Goal: Task Accomplishment & Management: Use online tool/utility

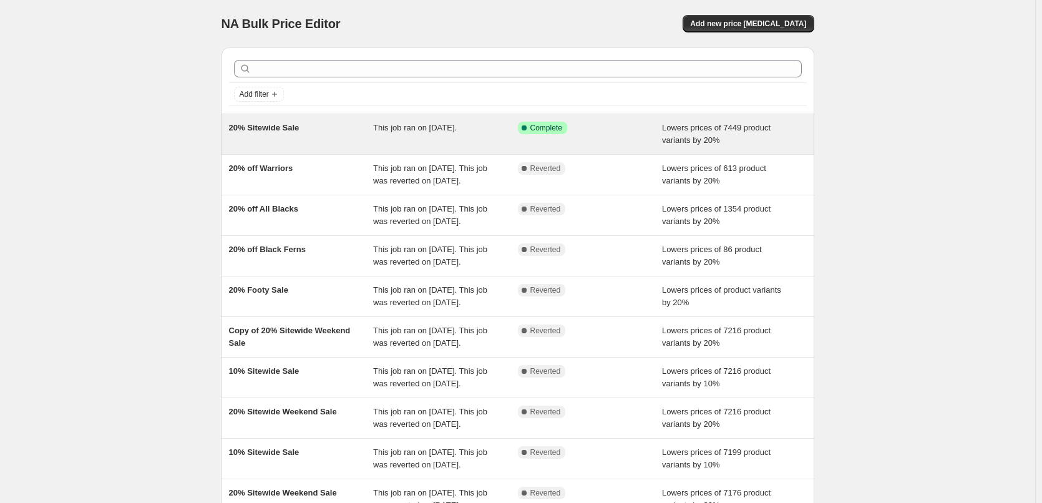
click at [321, 120] on div "20% Sitewide Sale This job ran on [DATE]. Success Complete Complete Lowers pric…" at bounding box center [518, 134] width 593 height 40
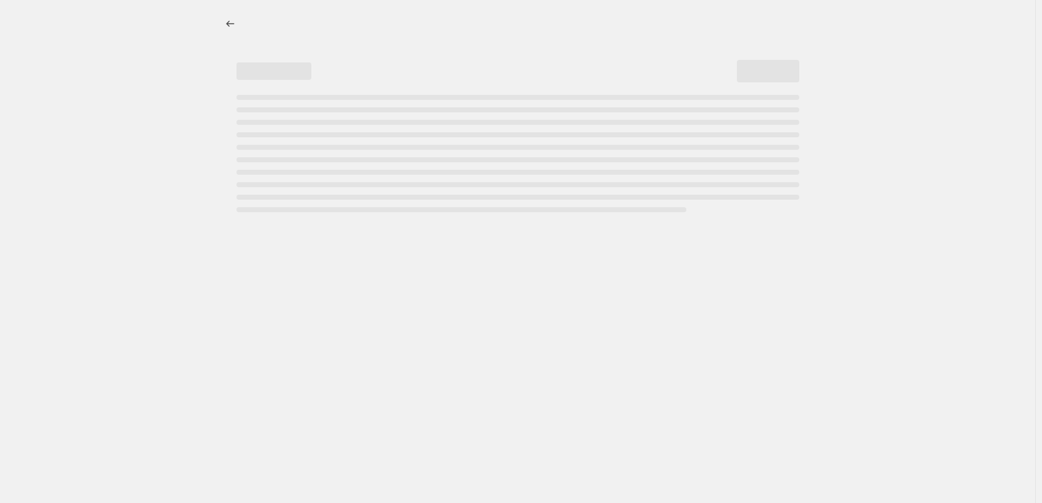
select select "percentage"
select select "vendor"
select select "not_equal"
select select "collection"
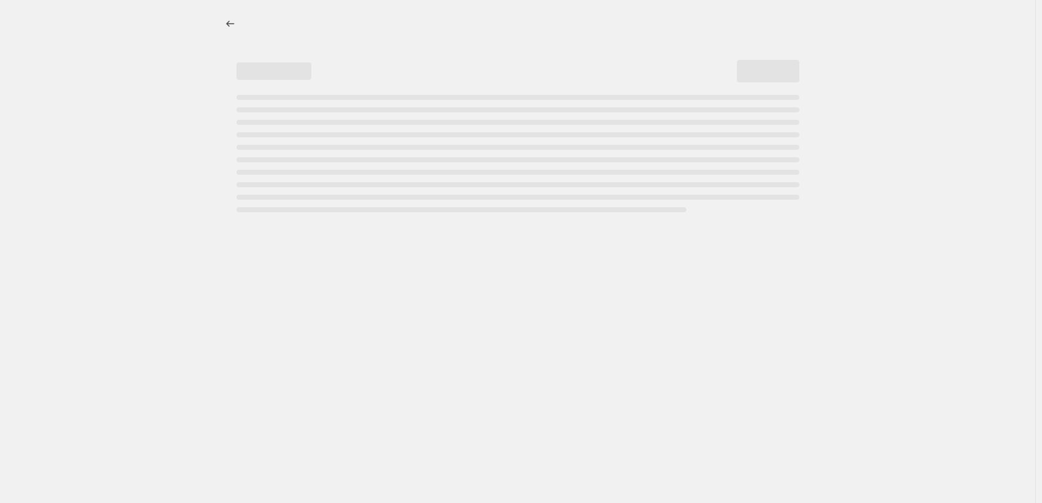
select select "not_equal"
select select "collection"
select select "not_equal"
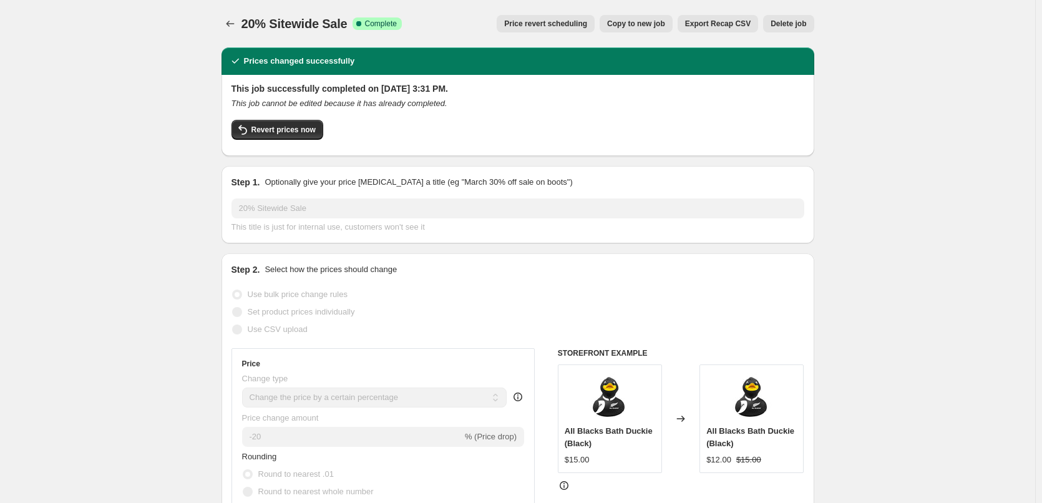
click at [549, 24] on span "Price revert scheduling" at bounding box center [545, 24] width 83 height 10
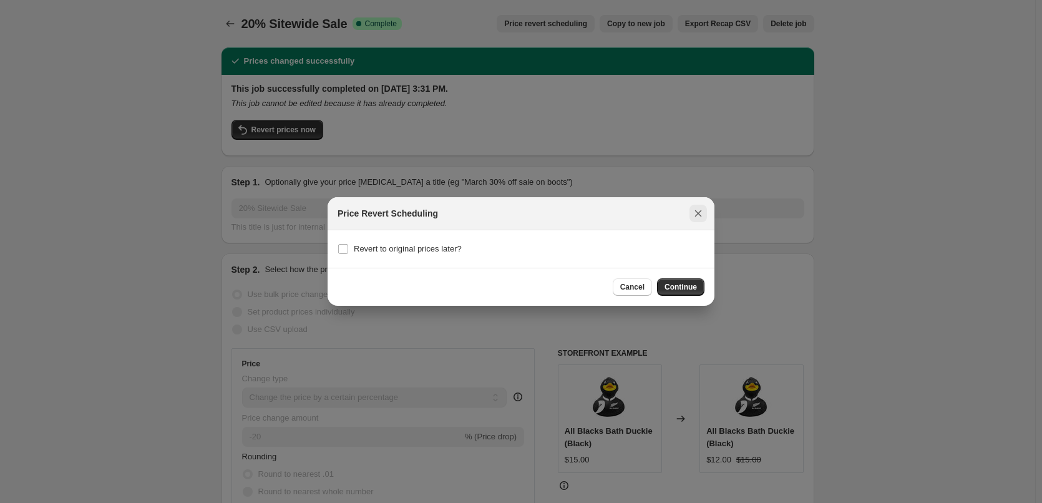
click at [697, 207] on button "Close" at bounding box center [698, 213] width 17 height 17
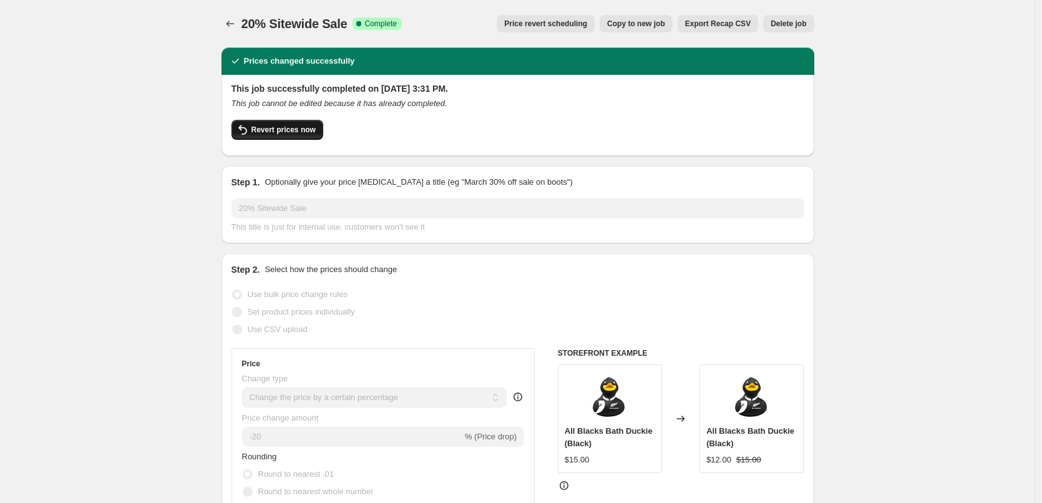
click at [301, 120] on button "Revert prices now" at bounding box center [278, 130] width 92 height 20
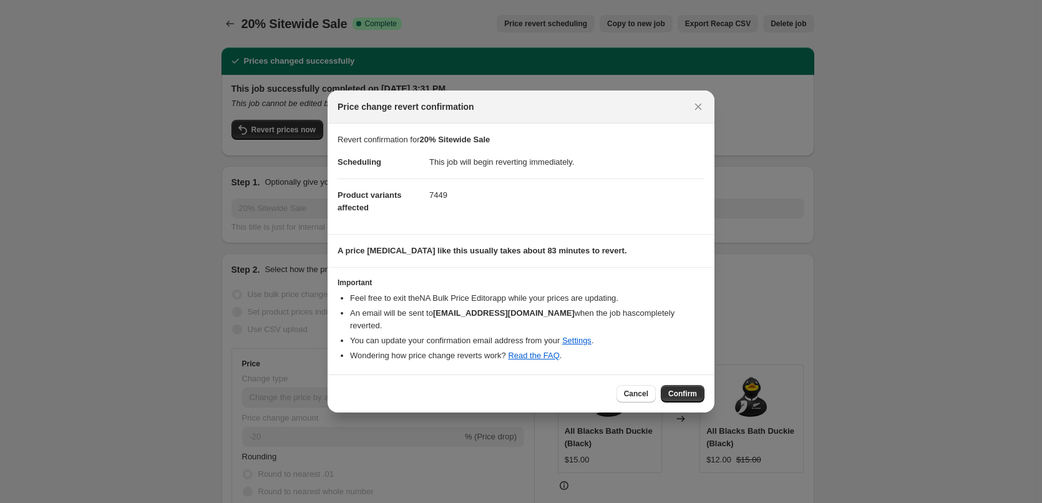
drag, startPoint x: 692, startPoint y: 398, endPoint x: 685, endPoint y: 395, distance: 6.7
click at [690, 399] on span "Confirm" at bounding box center [682, 394] width 29 height 10
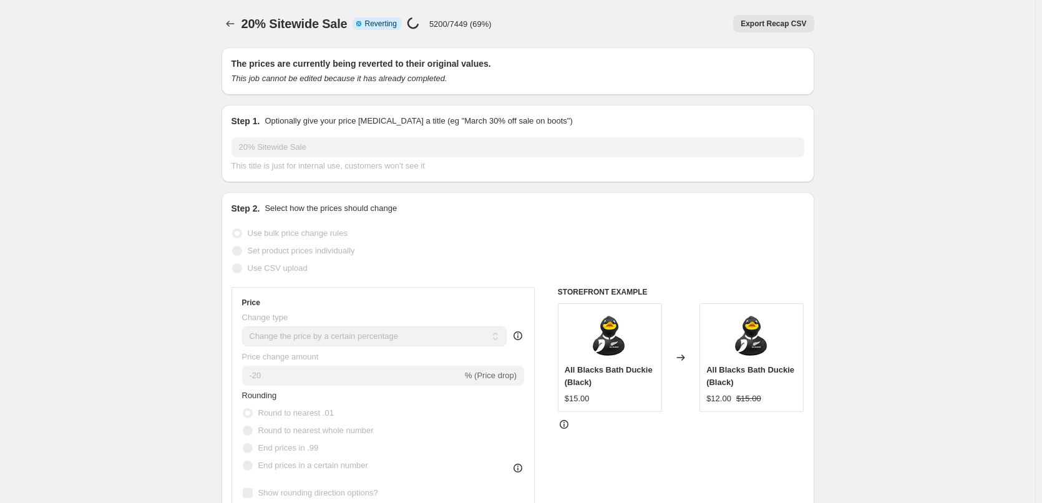
select select "percentage"
select select "vendor"
select select "not_equal"
select select "collection"
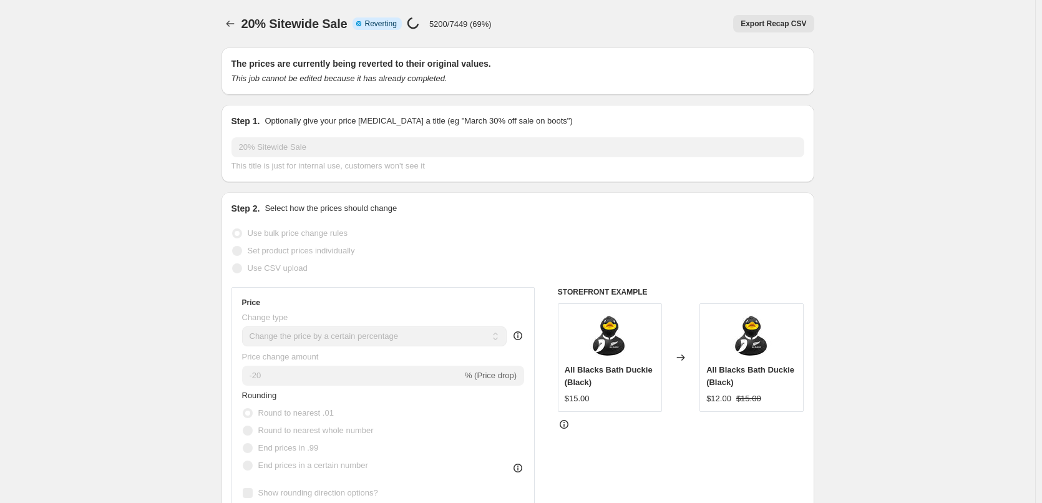
select select "not_equal"
select select "collection"
select select "not_equal"
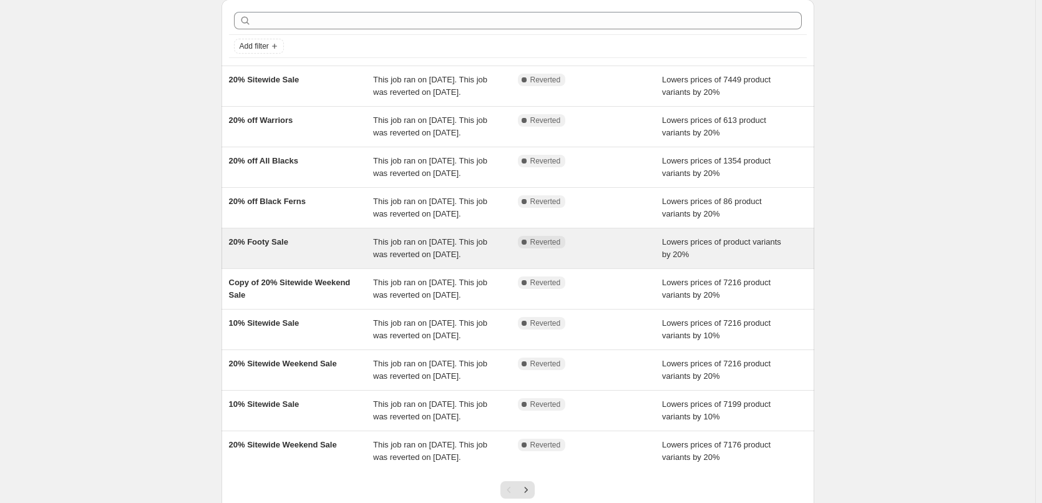
scroll to position [62, 0]
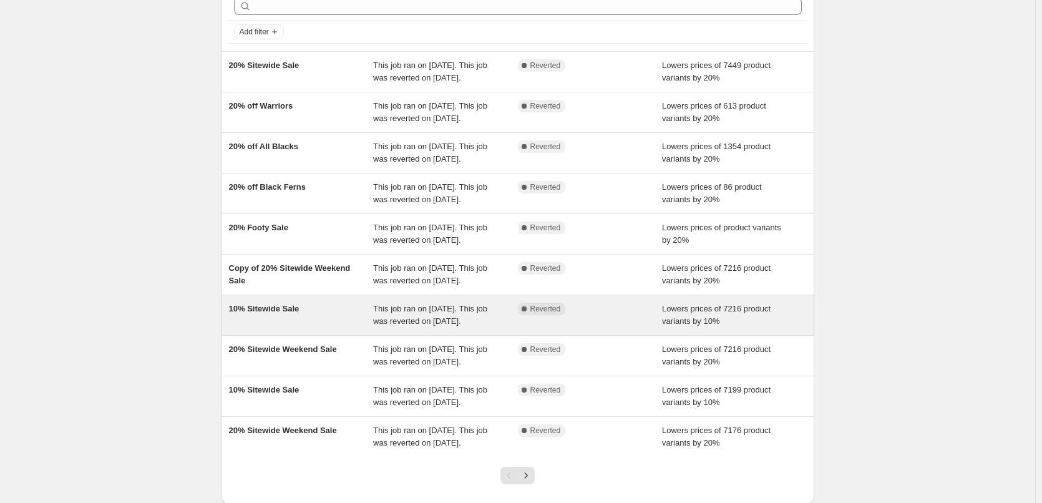
click at [305, 328] on div "10% Sitewide Sale" at bounding box center [301, 315] width 145 height 25
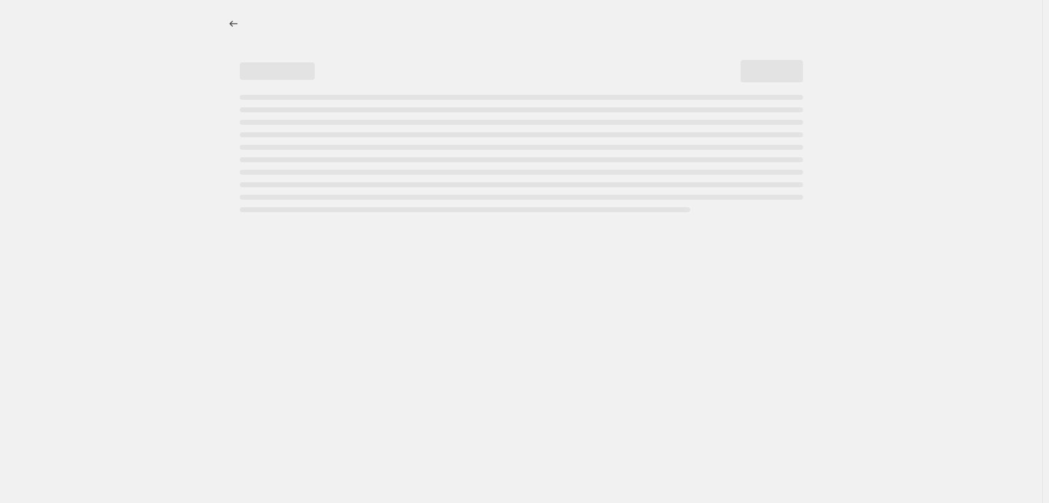
select select "percentage"
select select "vendor"
select select "not_equal"
select select "collection"
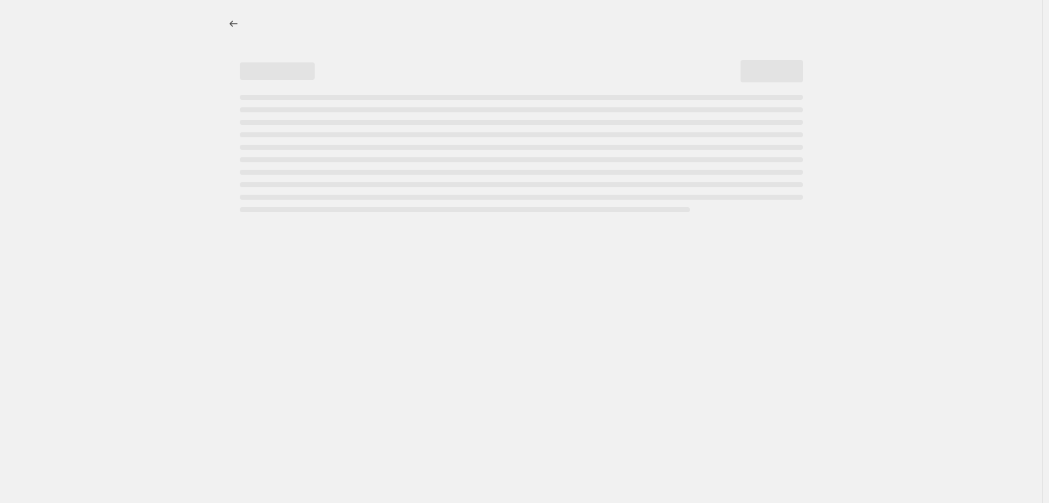
select select "not_equal"
select select "collection"
select select "not_equal"
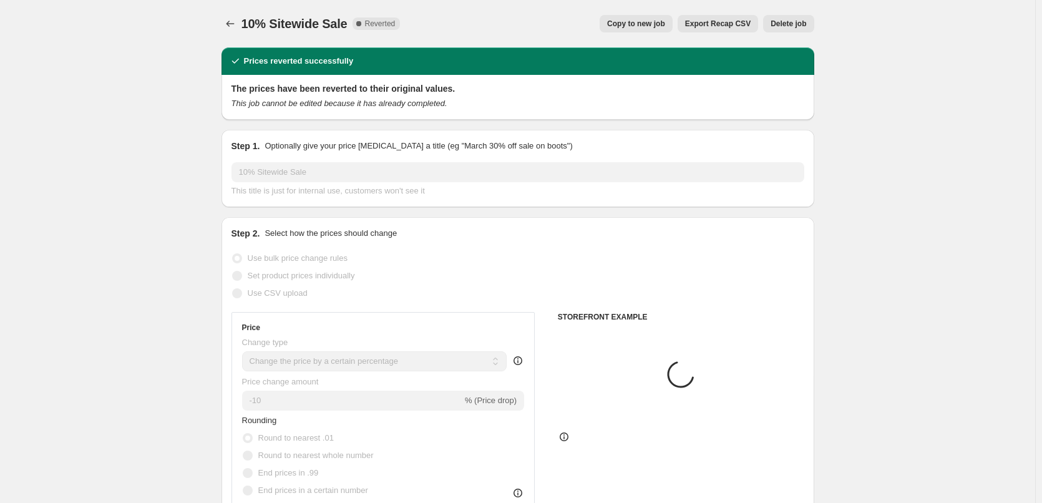
click at [653, 21] on span "Copy to new job" at bounding box center [636, 24] width 58 height 10
select select "percentage"
select select "vendor"
select select "not_equal"
select select "collection"
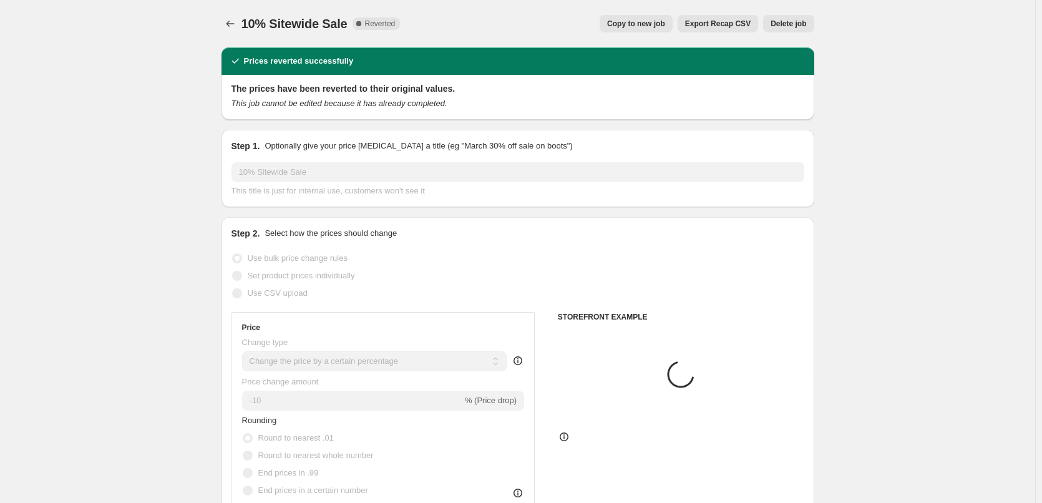
select select "collection"
select select "not_equal"
select select "collection"
select select "not_equal"
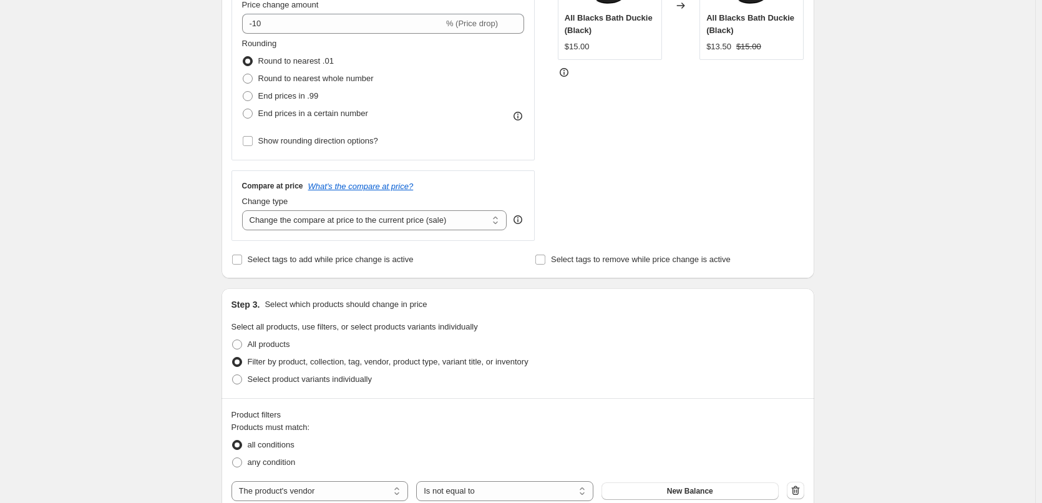
scroll to position [312, 0]
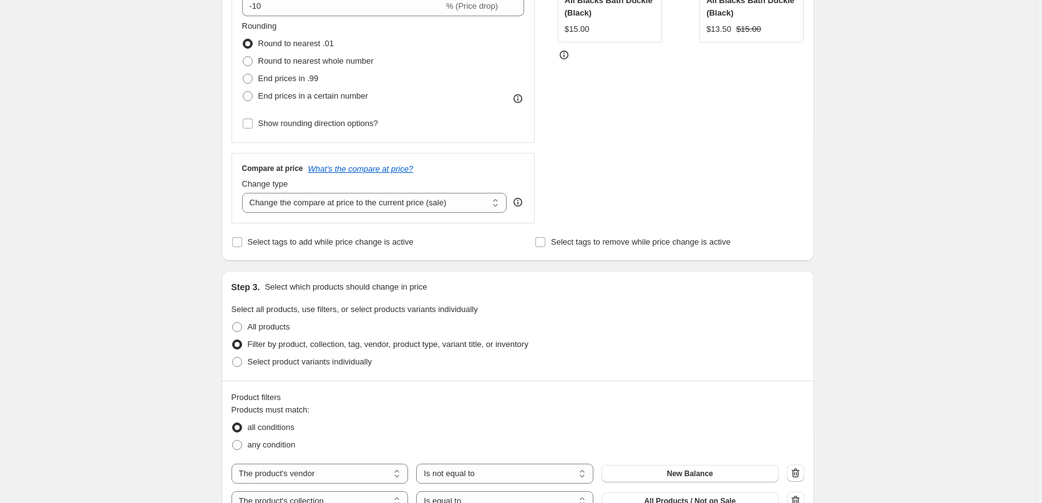
type input "10% Sitewide Sale"
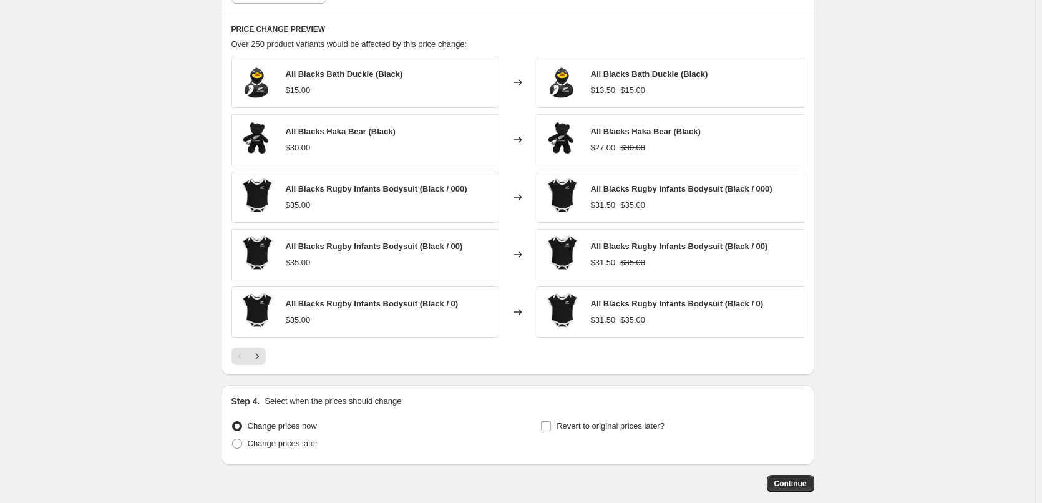
scroll to position [995, 0]
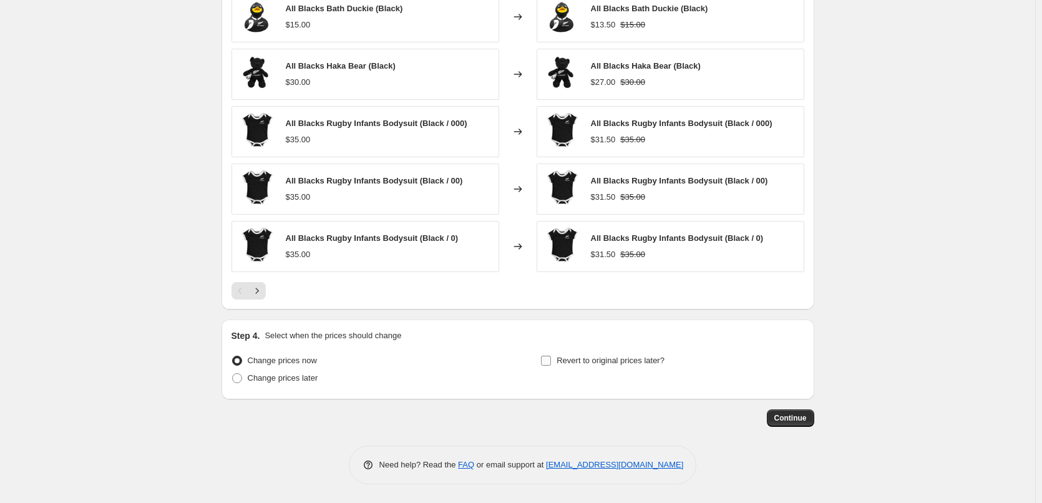
click at [636, 366] on span "Revert to original prices later?" at bounding box center [611, 360] width 108 height 12
click at [551, 366] on input "Revert to original prices later?" at bounding box center [546, 361] width 10 height 10
checkbox input "true"
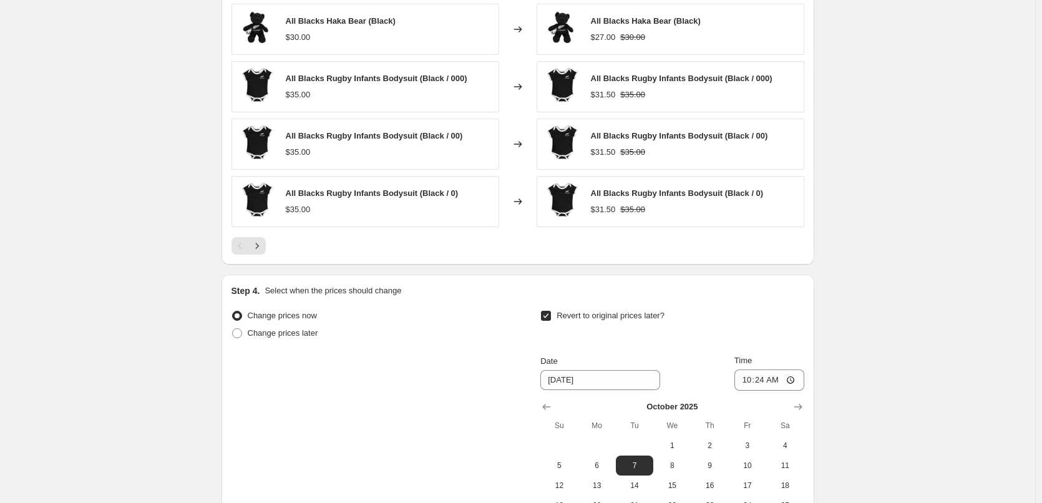
scroll to position [1182, 0]
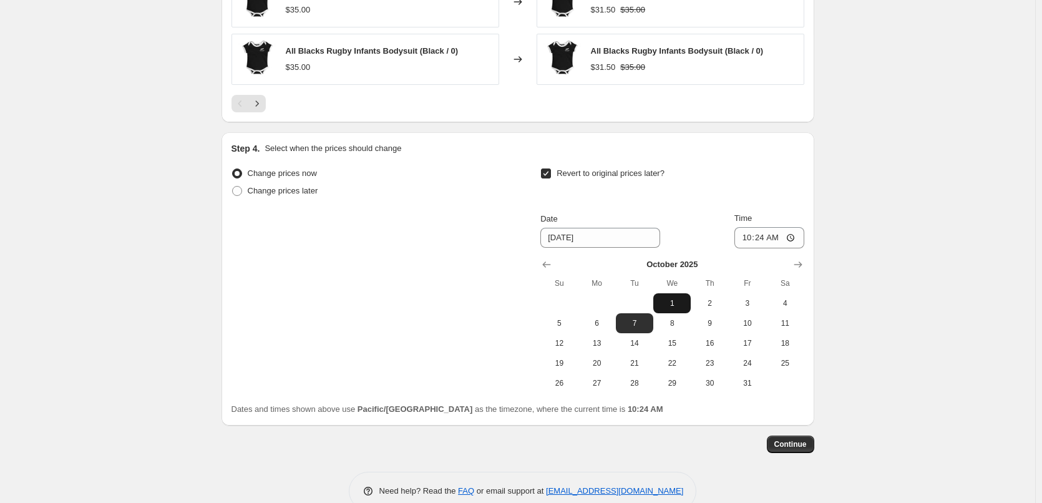
drag, startPoint x: 676, startPoint y: 308, endPoint x: 690, endPoint y: 298, distance: 17.9
click at [675, 308] on button "1" at bounding box center [671, 303] width 37 height 20
type input "[DATE]"
click at [748, 238] on input "10:24" at bounding box center [770, 237] width 70 height 21
click at [744, 237] on input "16:24" at bounding box center [770, 237] width 70 height 21
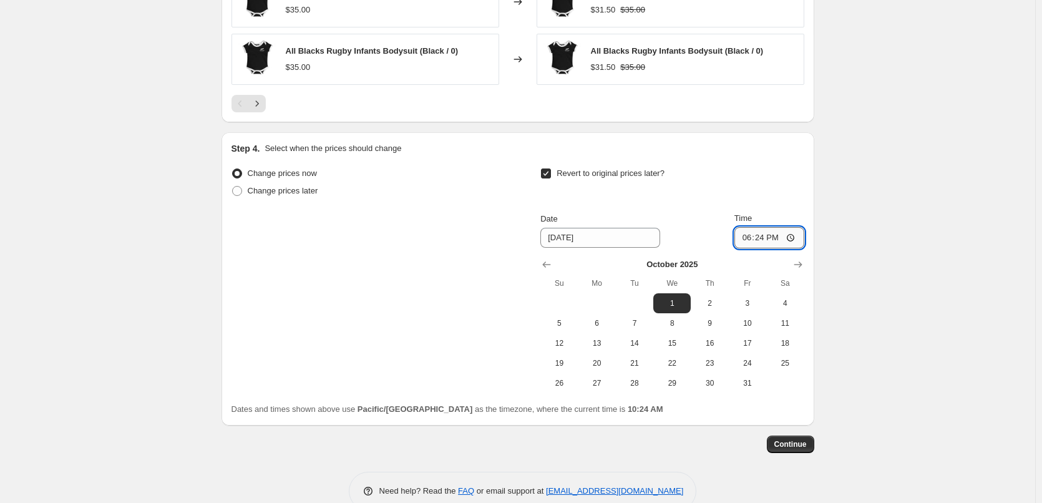
click at [777, 232] on input "18:24" at bounding box center [770, 237] width 70 height 21
click at [753, 241] on input "06:24" at bounding box center [770, 237] width 70 height 21
click at [760, 239] on input "06:24" at bounding box center [770, 237] width 70 height 21
type input "06:30"
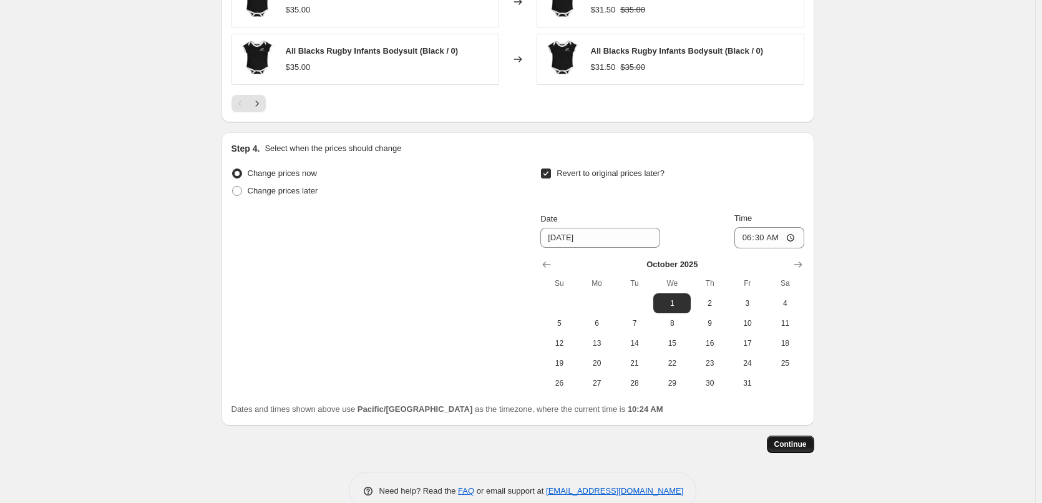
click at [801, 439] on button "Continue" at bounding box center [790, 444] width 47 height 17
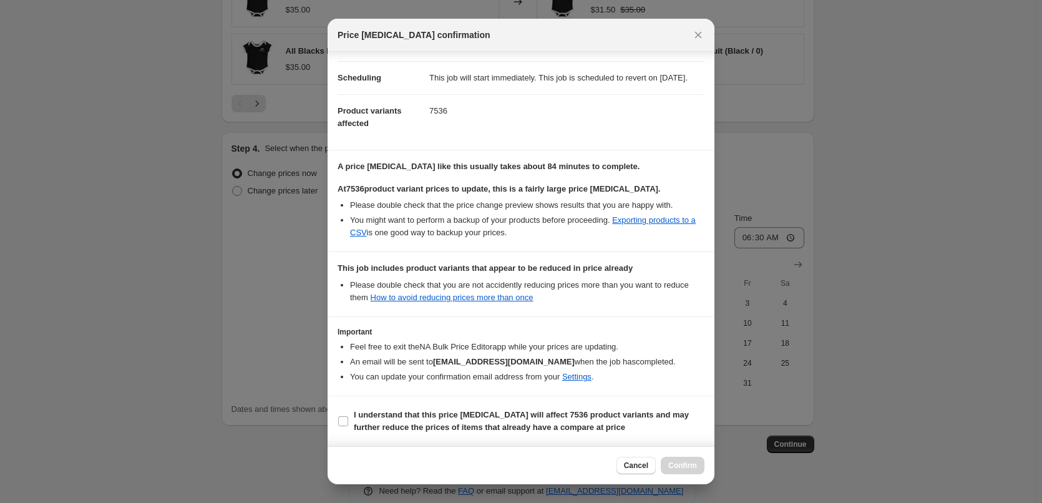
scroll to position [116, 0]
click at [376, 406] on label "I understand that this price [MEDICAL_DATA] will affect 7536 product variants a…" at bounding box center [521, 421] width 367 height 30
click at [348, 416] on input "I understand that this price [MEDICAL_DATA] will affect 7536 product variants a…" at bounding box center [343, 421] width 10 height 10
checkbox input "true"
click at [688, 463] on span "Confirm" at bounding box center [682, 466] width 29 height 10
